Goal: Find specific page/section: Find specific page/section

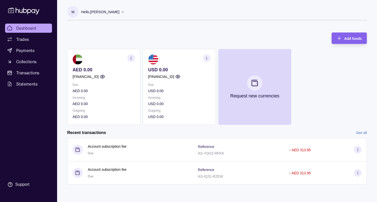
click at [206, 58] on icon "button" at bounding box center [207, 58] width 4 height 4
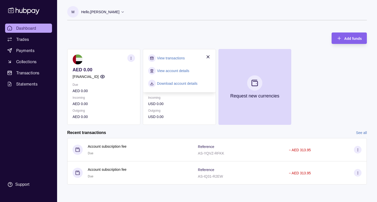
click at [168, 72] on link "View account details" at bounding box center [173, 71] width 32 height 6
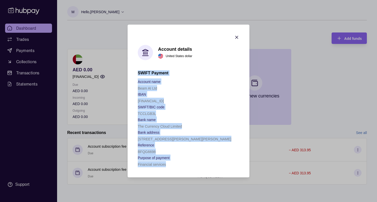
drag, startPoint x: 138, startPoint y: 72, endPoint x: 186, endPoint y: 164, distance: 104.0
click at [186, 164] on div "SWIFT Payment Account name Beam AI Ltd IBAN [FINANCIAL_ID] SWIFT/BIC code [SWIF…" at bounding box center [188, 118] width 101 height 97
copy div "SWIFT Payment Account name Beam AI Ltd IBAN [FINANCIAL_ID] SWIFT/BIC code [SWIF…"
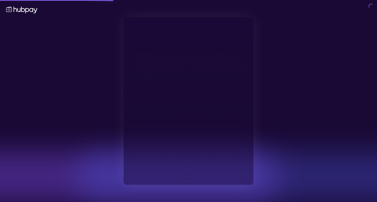
type input "**********"
